Goal: Task Accomplishment & Management: Use online tool/utility

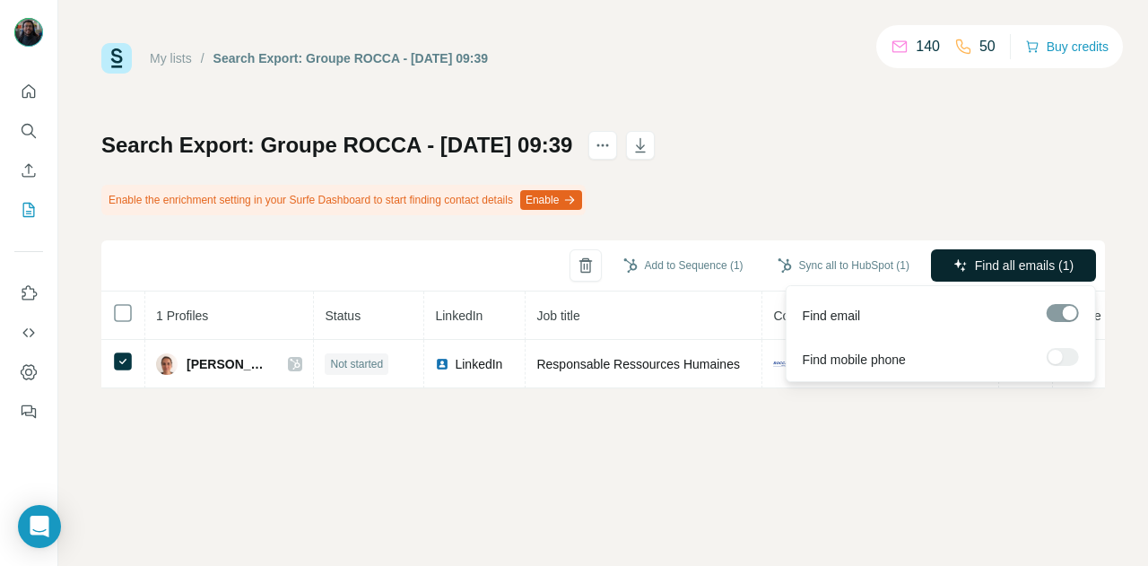
click at [975, 265] on span "Find all emails (1)" at bounding box center [1024, 265] width 99 height 18
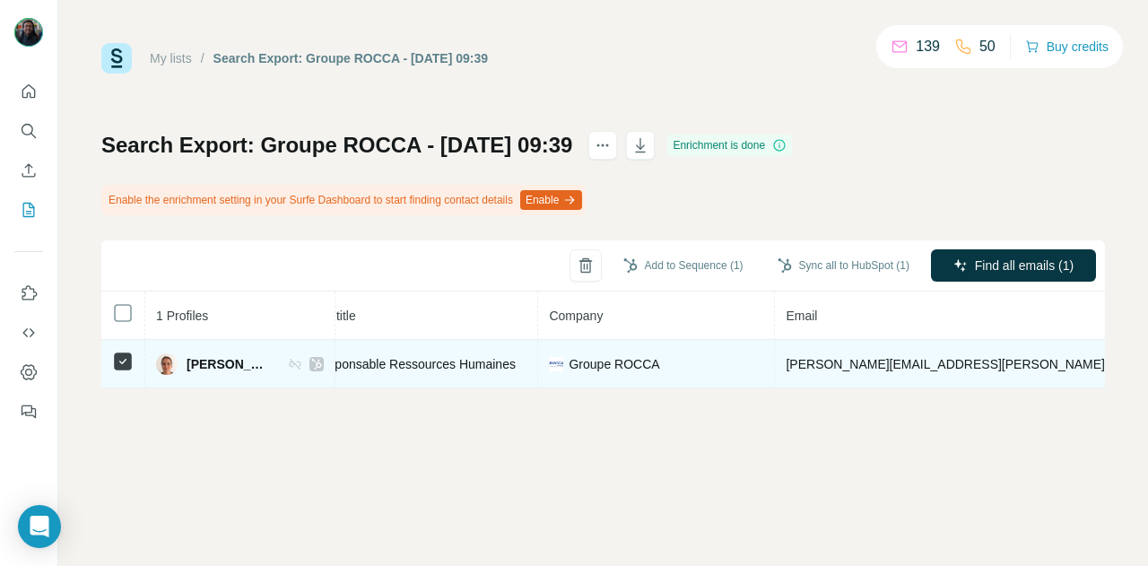
scroll to position [0, 246]
click at [311, 361] on icon at bounding box center [316, 364] width 11 height 14
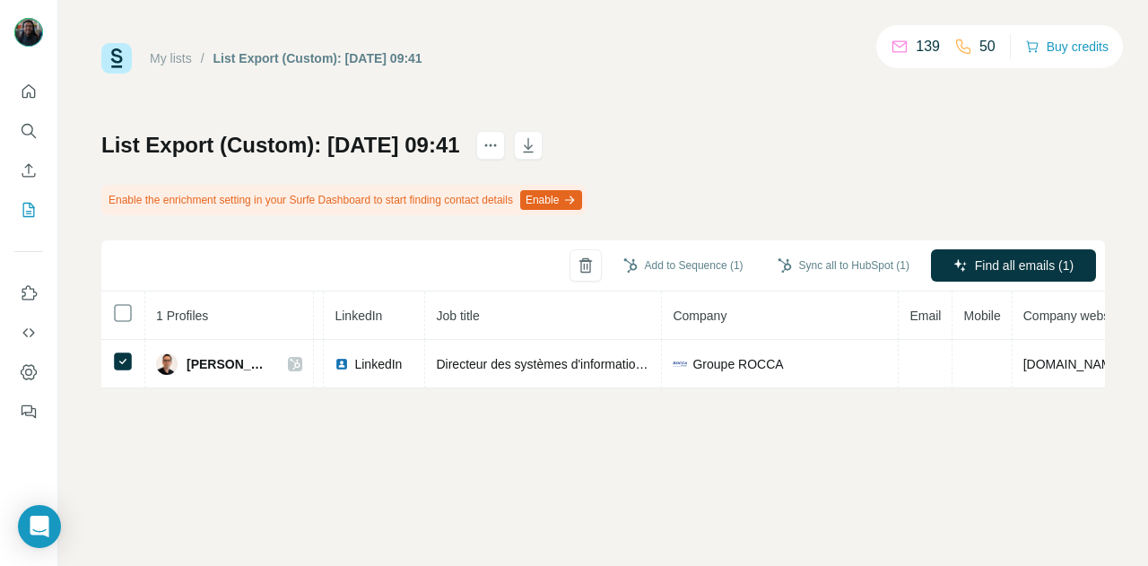
scroll to position [0, 101]
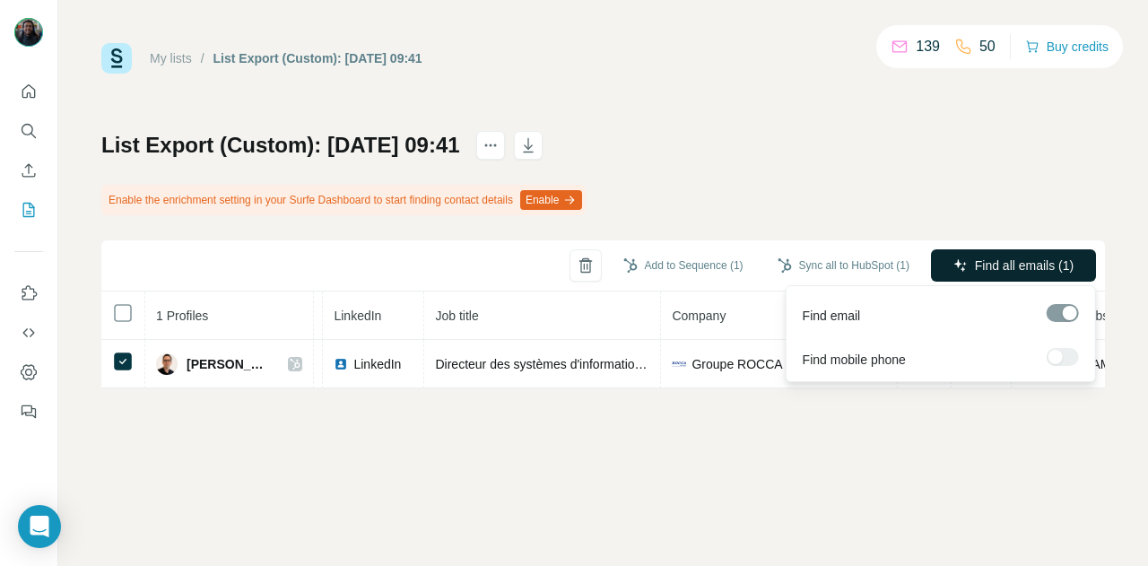
click at [956, 254] on button "Find all emails (1)" at bounding box center [1013, 265] width 165 height 32
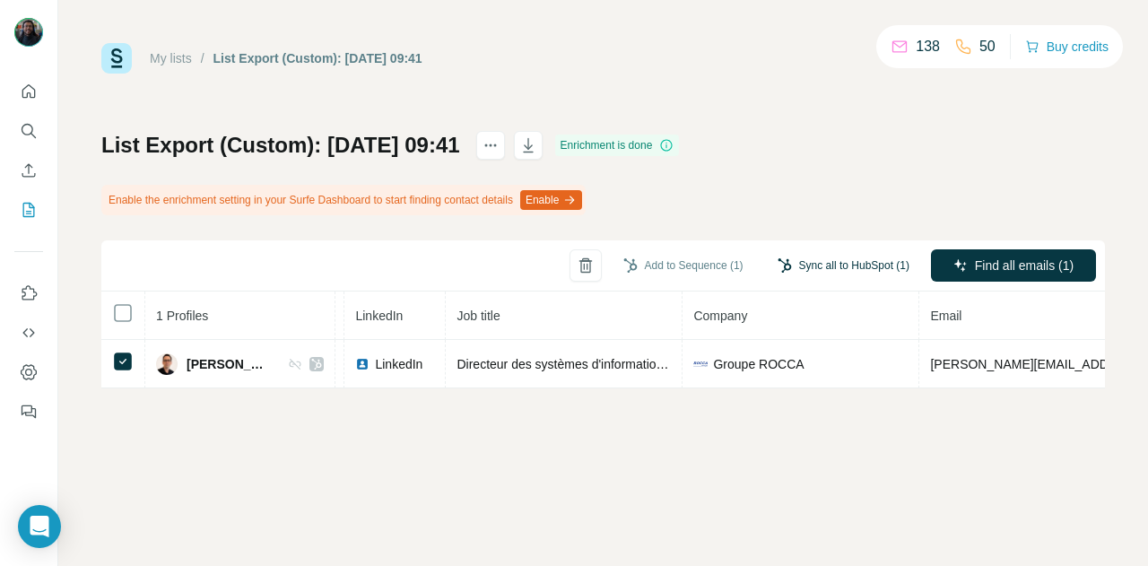
click at [817, 268] on button "Sync all to HubSpot (1)" at bounding box center [843, 265] width 157 height 27
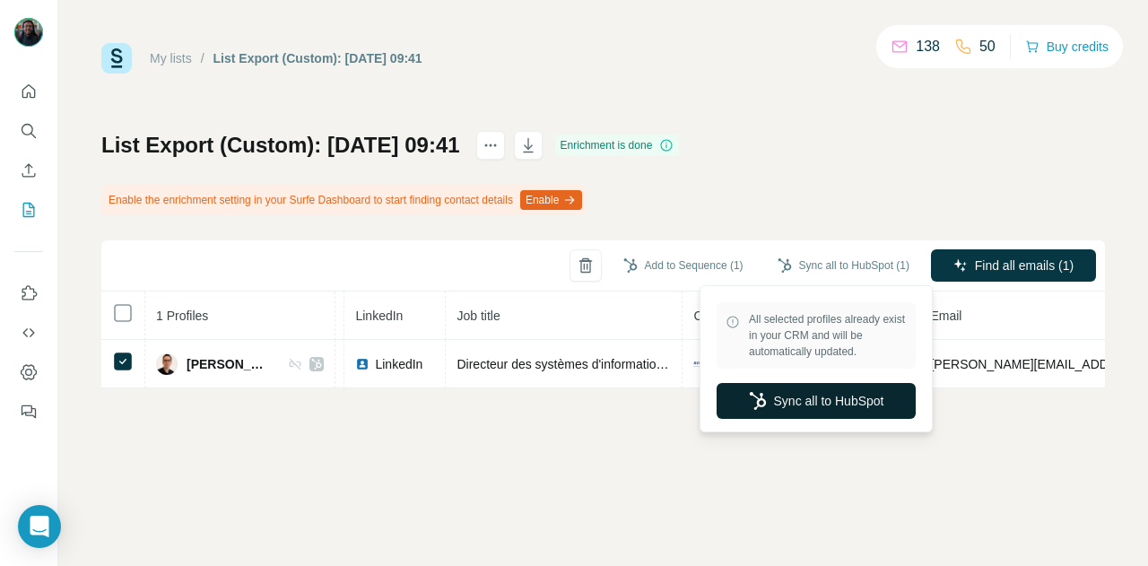
click at [819, 413] on button "Sync all to HubSpot" at bounding box center [815, 401] width 199 height 36
